Goal: Task Accomplishment & Management: Manage account settings

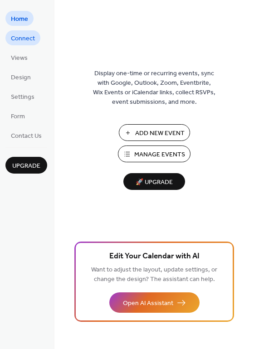
click at [27, 40] on span "Connect" at bounding box center [23, 39] width 24 height 10
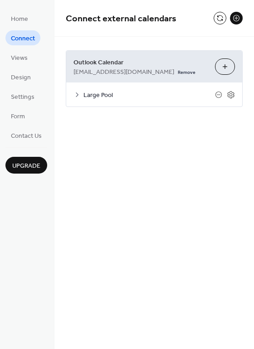
click at [218, 65] on button "Choose Calendars" at bounding box center [225, 66] width 20 height 16
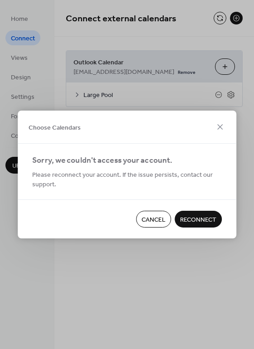
click at [190, 217] on span "Reconnect" at bounding box center [198, 220] width 36 height 10
click at [157, 222] on span "Cancel" at bounding box center [153, 220] width 24 height 10
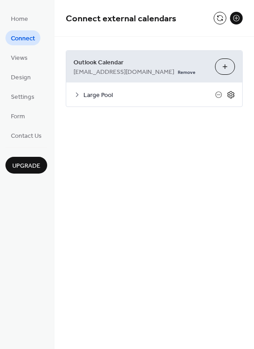
click at [228, 93] on icon at bounding box center [231, 95] width 8 height 8
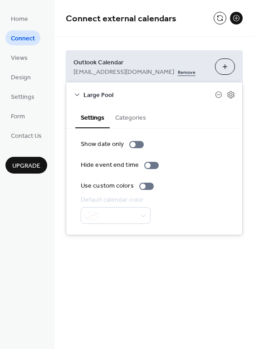
click at [178, 72] on link "Remove" at bounding box center [187, 72] width 18 height 10
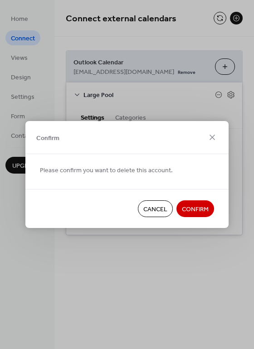
click at [193, 214] on span "Confirm" at bounding box center [195, 210] width 27 height 10
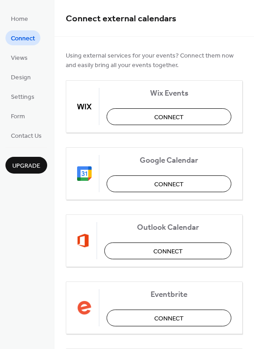
click at [26, 41] on span "Connect" at bounding box center [23, 39] width 24 height 10
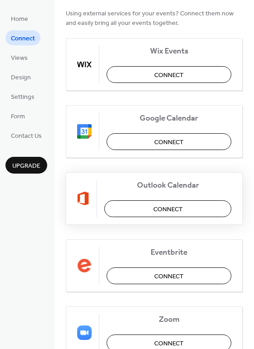
scroll to position [45, 0]
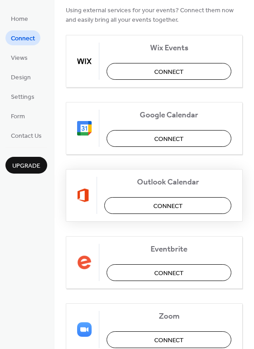
click at [154, 204] on span "Connect" at bounding box center [167, 207] width 29 height 10
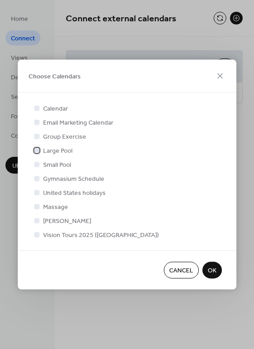
click at [37, 150] on div at bounding box center [36, 149] width 5 height 5
click at [208, 266] on span "OK" at bounding box center [212, 271] width 9 height 10
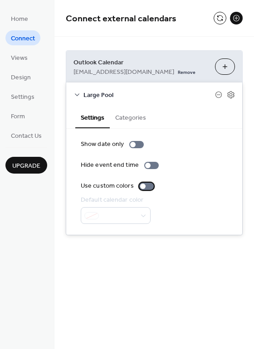
click at [147, 187] on div at bounding box center [146, 186] width 14 height 7
click at [142, 187] on div at bounding box center [146, 186] width 14 height 7
click at [129, 116] on button "Categories" at bounding box center [131, 116] width 42 height 21
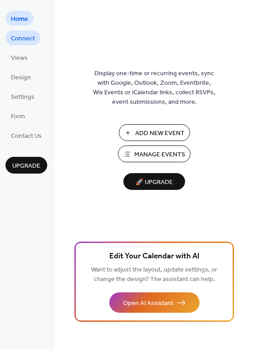
click at [25, 39] on span "Connect" at bounding box center [23, 39] width 24 height 10
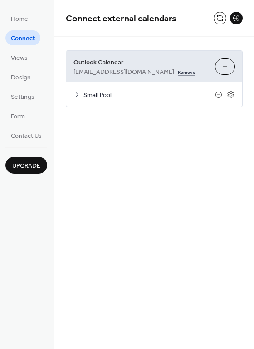
click at [178, 73] on link "Remove" at bounding box center [187, 72] width 18 height 10
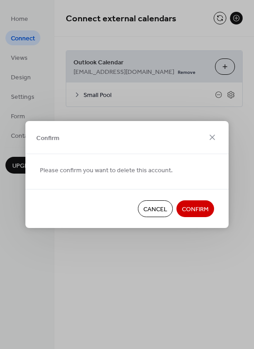
click at [193, 211] on span "Confirm" at bounding box center [195, 210] width 27 height 10
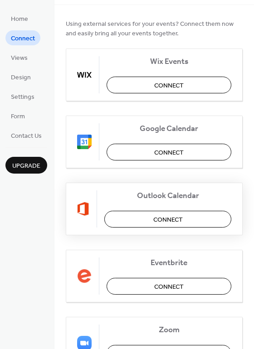
scroll to position [45, 0]
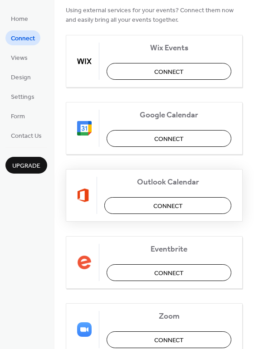
click at [150, 202] on button "Connect" at bounding box center [167, 205] width 127 height 17
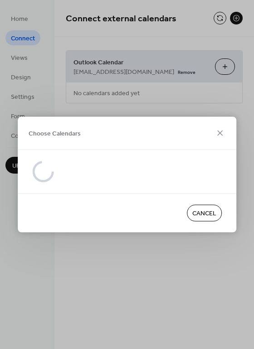
scroll to position [0, 0]
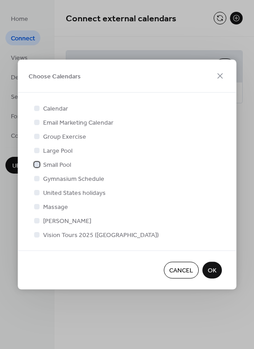
click at [39, 167] on div at bounding box center [36, 163] width 9 height 9
click at [208, 266] on span "OK" at bounding box center [212, 271] width 9 height 10
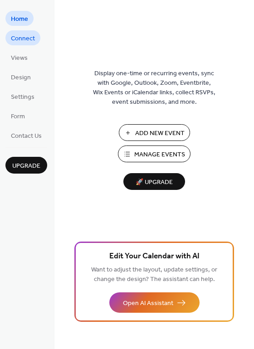
click at [14, 42] on span "Connect" at bounding box center [23, 39] width 24 height 10
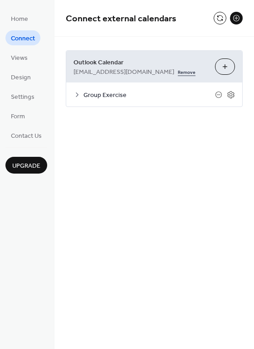
click at [178, 73] on link "Remove" at bounding box center [187, 72] width 18 height 10
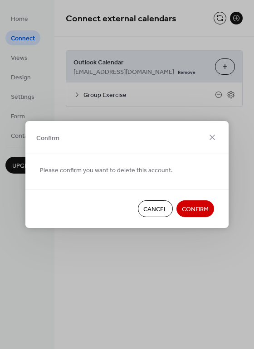
click at [192, 205] on span "Confirm" at bounding box center [195, 210] width 27 height 10
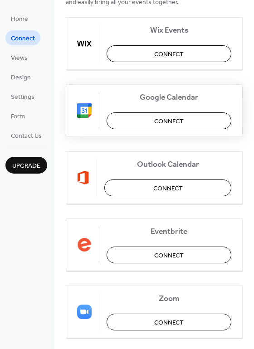
scroll to position [56, 0]
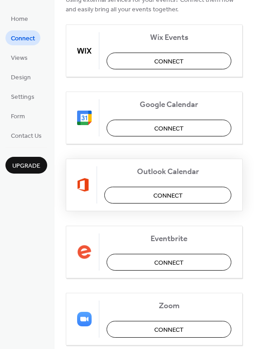
click at [173, 193] on span "Connect" at bounding box center [167, 196] width 29 height 10
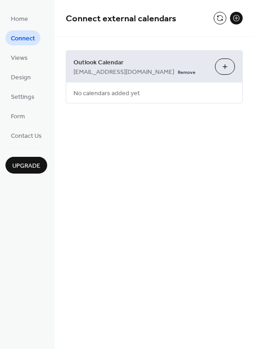
scroll to position [0, 0]
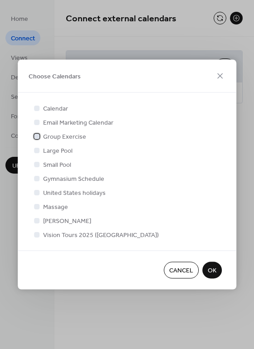
click at [39, 137] on div at bounding box center [36, 135] width 5 height 5
click at [204, 270] on button "OK" at bounding box center [211, 270] width 19 height 17
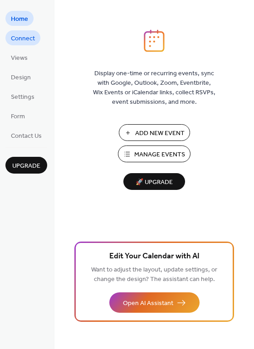
click at [28, 39] on span "Connect" at bounding box center [23, 39] width 24 height 10
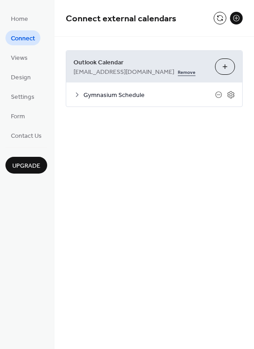
click at [178, 72] on link "Remove" at bounding box center [187, 72] width 18 height 10
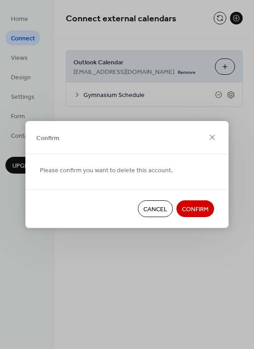
click at [198, 211] on span "Confirm" at bounding box center [195, 210] width 27 height 10
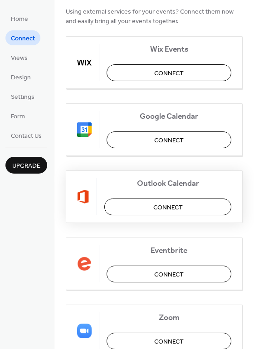
scroll to position [45, 0]
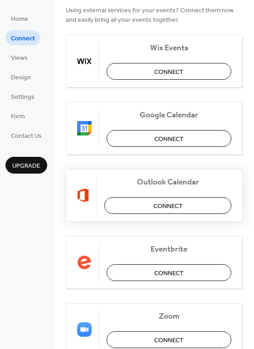
click at [167, 208] on span "Connect" at bounding box center [167, 207] width 29 height 10
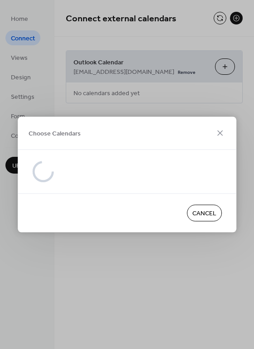
scroll to position [0, 0]
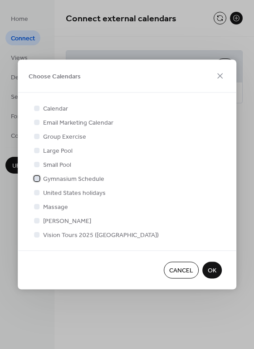
click at [36, 179] on div at bounding box center [36, 177] width 5 height 5
click at [210, 268] on span "OK" at bounding box center [212, 271] width 9 height 10
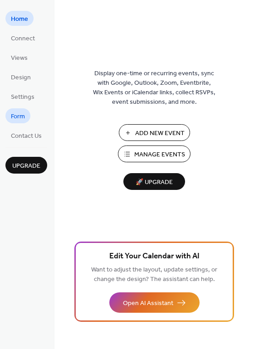
click at [24, 115] on span "Form" at bounding box center [18, 117] width 14 height 10
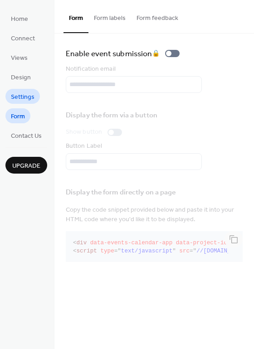
click at [28, 99] on span "Settings" at bounding box center [23, 97] width 24 height 10
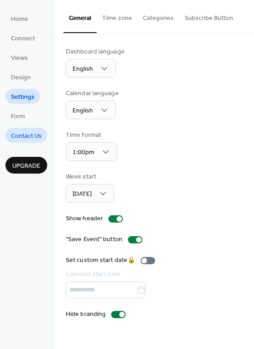
click at [40, 135] on span "Contact Us" at bounding box center [26, 136] width 31 height 10
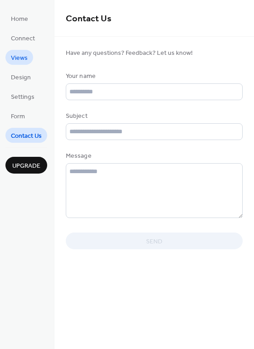
click at [19, 62] on span "Views" at bounding box center [19, 58] width 17 height 10
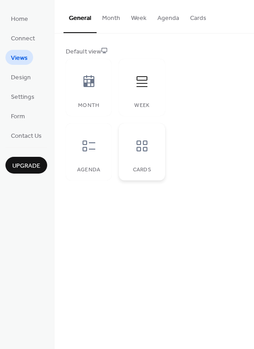
click at [139, 145] on icon at bounding box center [141, 145] width 11 height 11
click at [87, 150] on icon at bounding box center [89, 146] width 14 height 14
click at [141, 84] on icon at bounding box center [141, 81] width 11 height 11
click at [86, 86] on icon at bounding box center [88, 81] width 11 height 12
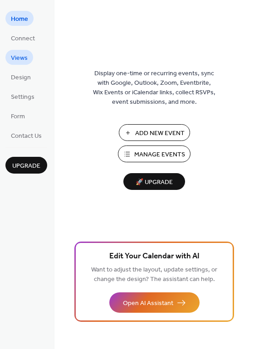
click at [24, 61] on span "Views" at bounding box center [19, 58] width 17 height 10
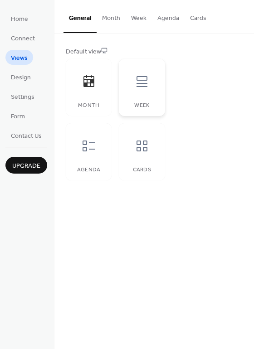
click at [141, 86] on icon at bounding box center [141, 81] width 11 height 11
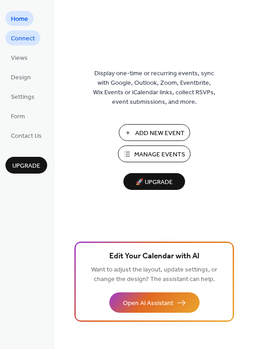
click at [29, 40] on span "Connect" at bounding box center [23, 39] width 24 height 10
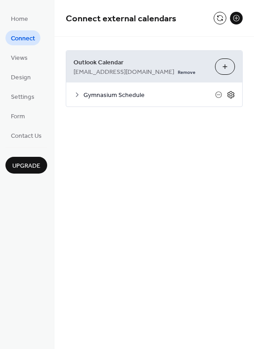
click at [230, 94] on icon at bounding box center [231, 95] width 8 height 8
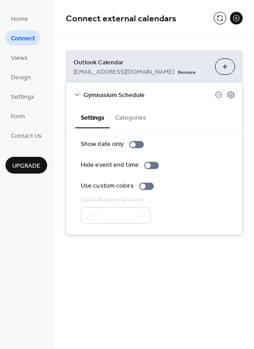
click at [227, 66] on button "Choose Calendars" at bounding box center [225, 66] width 20 height 16
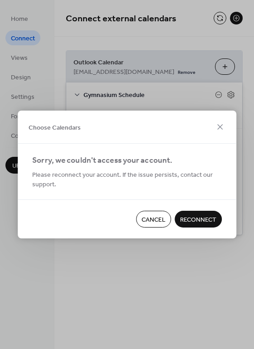
click at [198, 216] on span "Reconnect" at bounding box center [198, 220] width 36 height 10
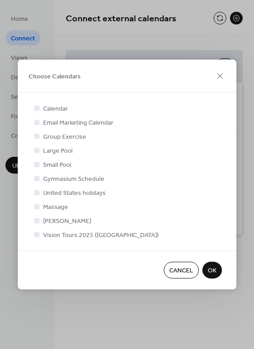
click at [214, 269] on span "OK" at bounding box center [212, 271] width 9 height 10
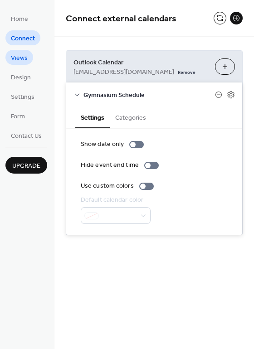
click at [12, 60] on span "Views" at bounding box center [19, 58] width 17 height 10
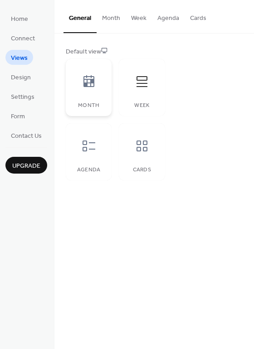
click at [93, 92] on div at bounding box center [88, 81] width 27 height 27
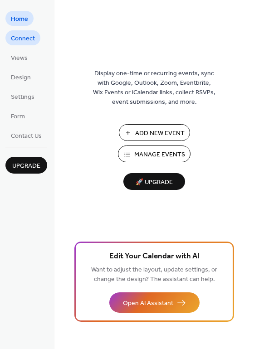
click at [20, 39] on span "Connect" at bounding box center [23, 39] width 24 height 10
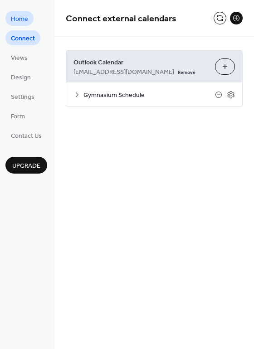
click at [23, 18] on span "Home" at bounding box center [19, 19] width 17 height 10
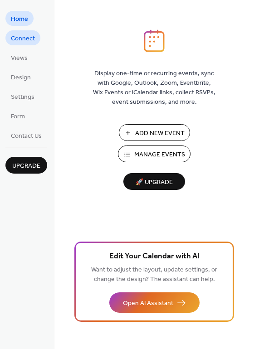
click at [18, 43] on span "Connect" at bounding box center [23, 39] width 24 height 10
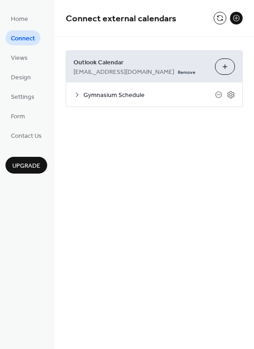
click at [238, 17] on button at bounding box center [236, 18] width 13 height 13
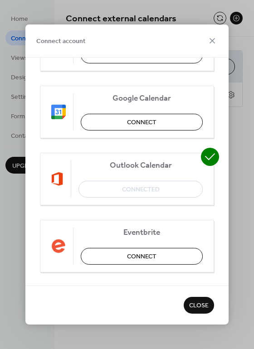
scroll to position [91, 0]
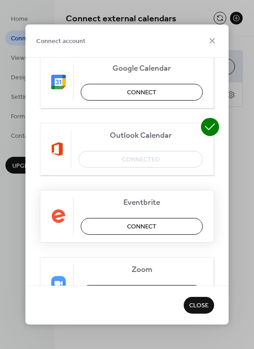
click at [137, 224] on span "Connect" at bounding box center [141, 227] width 29 height 10
click at [210, 43] on icon at bounding box center [211, 40] width 5 height 5
